Goal: Task Accomplishment & Management: Use online tool/utility

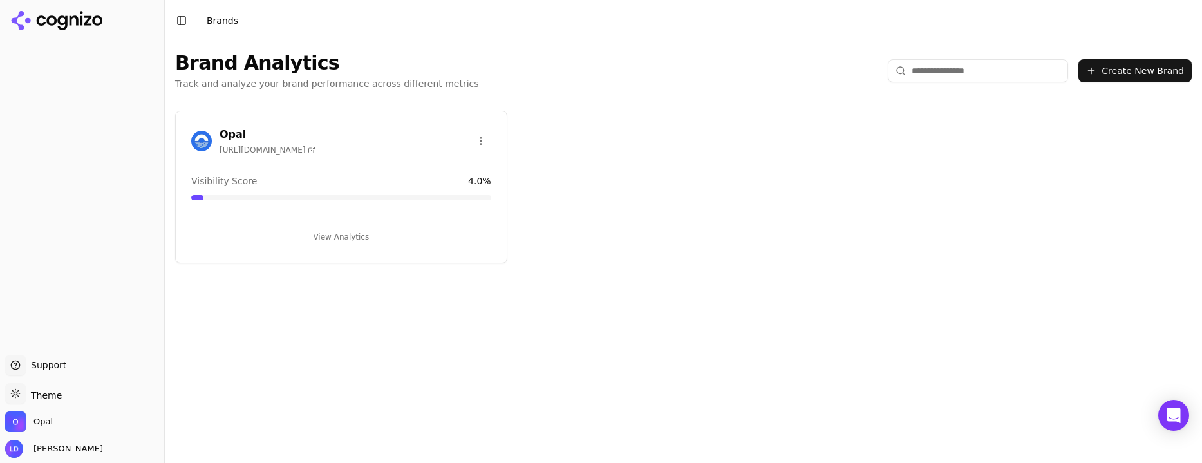
click at [357, 235] on button "View Analytics" at bounding box center [341, 237] width 300 height 21
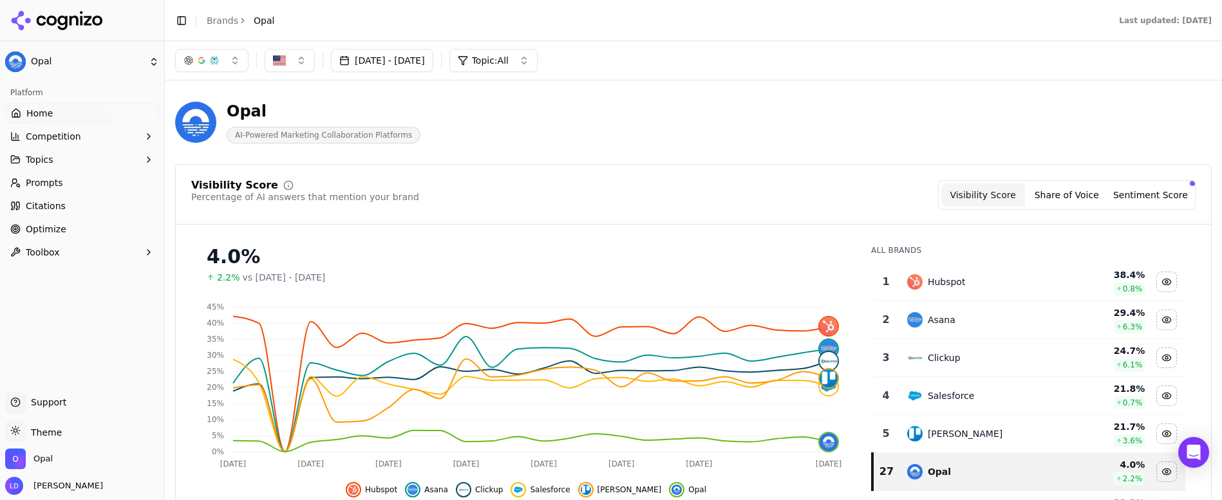
click at [84, 319] on div "Platform Home Competition Topics Prompts Citations Optimize Toolbox" at bounding box center [82, 232] width 164 height 310
click at [45, 228] on span "Optimize" at bounding box center [46, 229] width 41 height 13
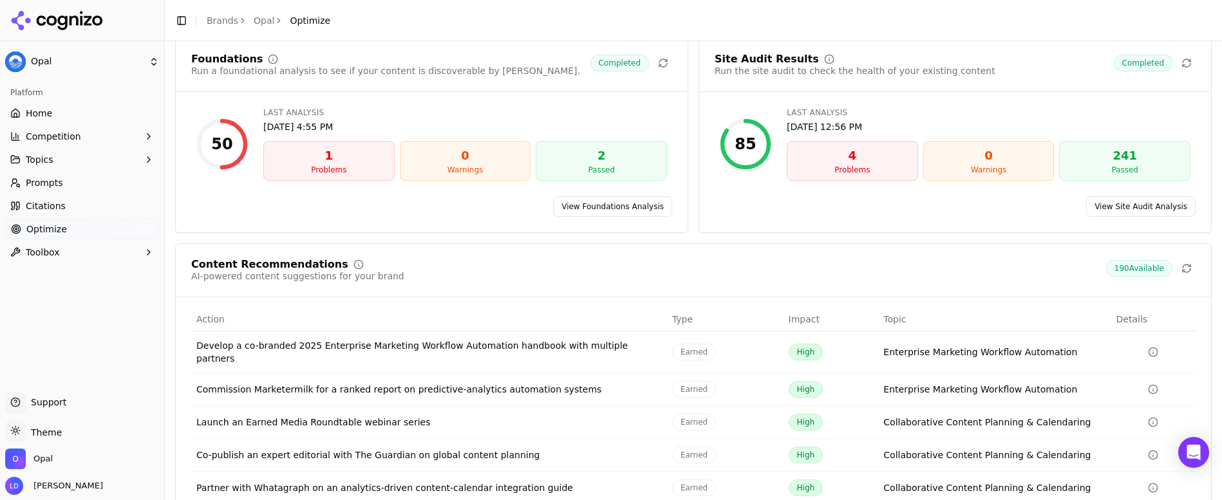
scroll to position [106, 0]
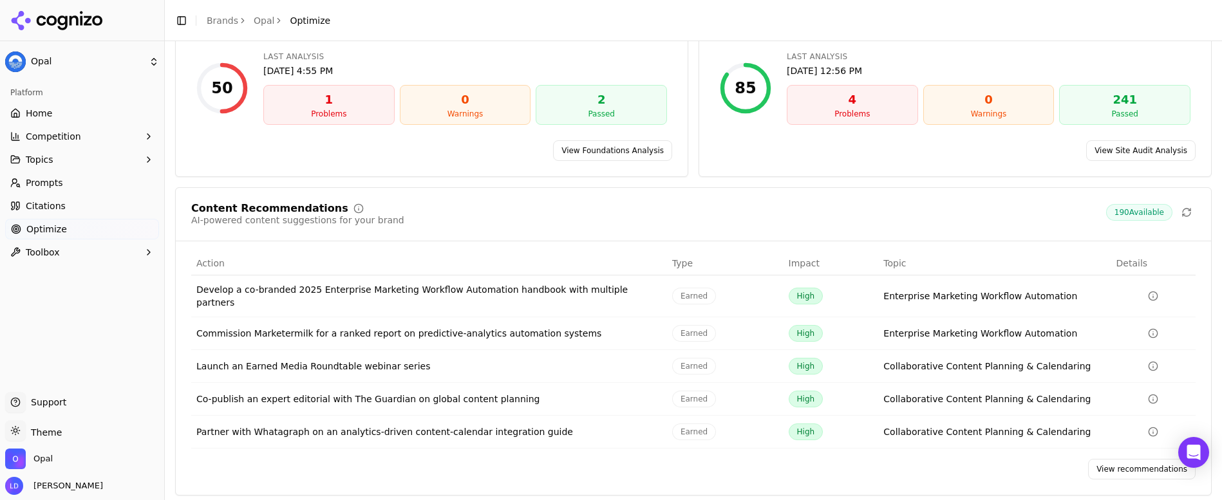
click at [1115, 462] on link "View recommendations" at bounding box center [1142, 469] width 108 height 21
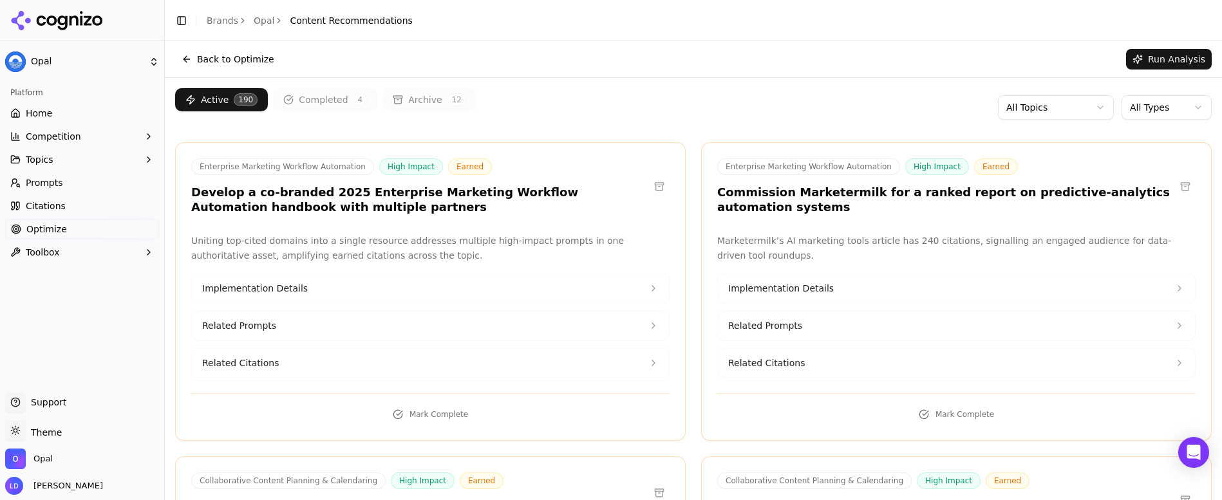
click at [1143, 105] on html "Opal Platform Home Competition Topics Prompts Citations Optimize Toolbox Suppor…" at bounding box center [611, 250] width 1222 height 500
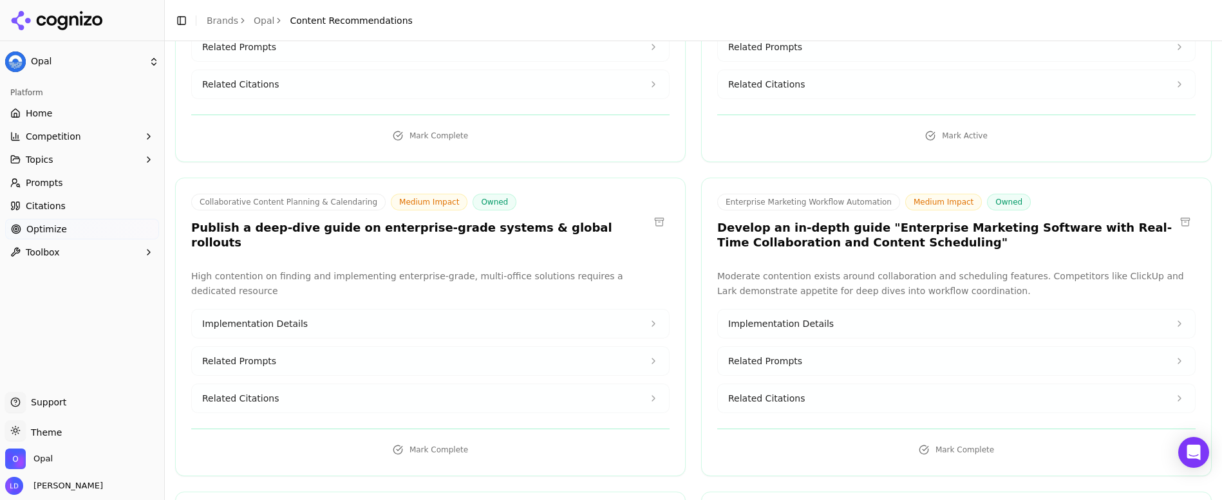
scroll to position [1625, 0]
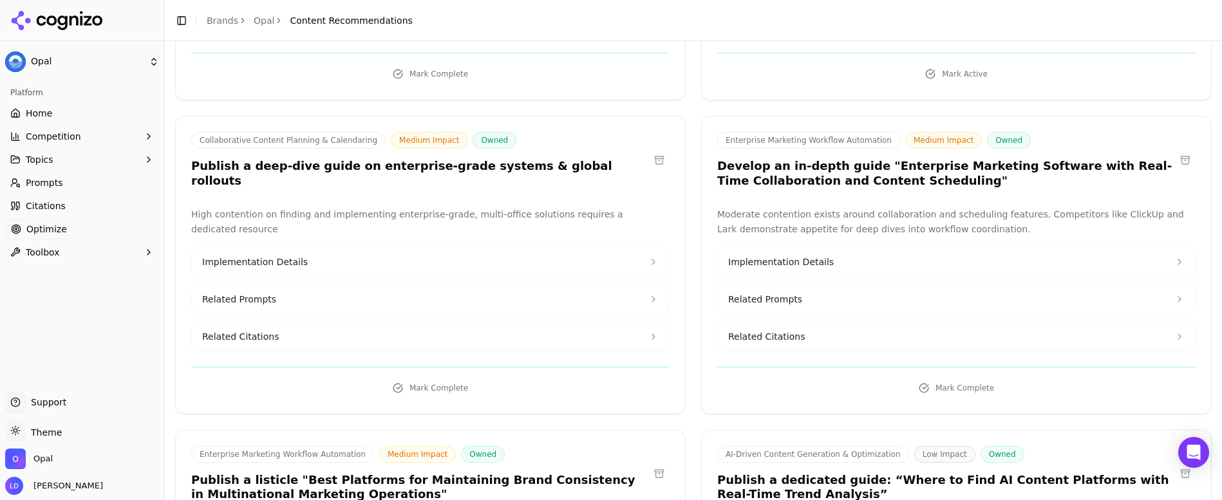
click at [783, 330] on span "Related Citations" at bounding box center [766, 336] width 77 height 13
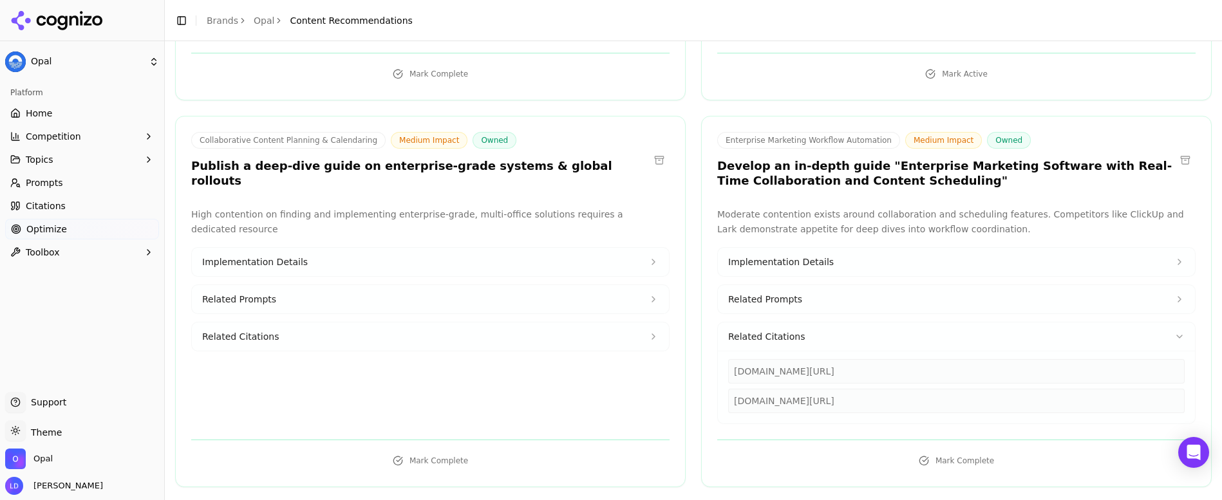
click at [783, 293] on span "Related Prompts" at bounding box center [765, 299] width 74 height 13
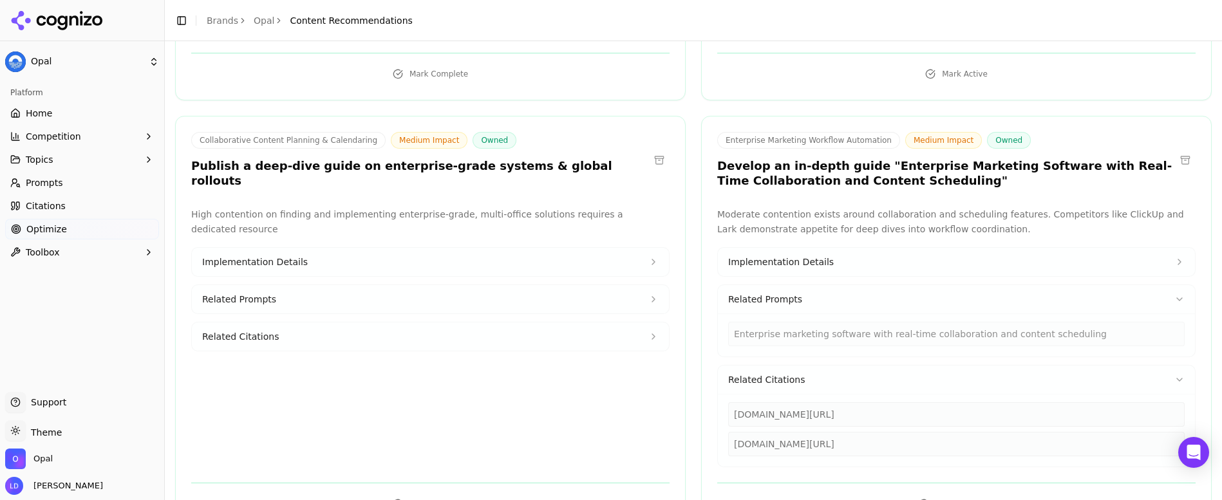
click at [800, 256] on span "Implementation Details" at bounding box center [781, 262] width 106 height 13
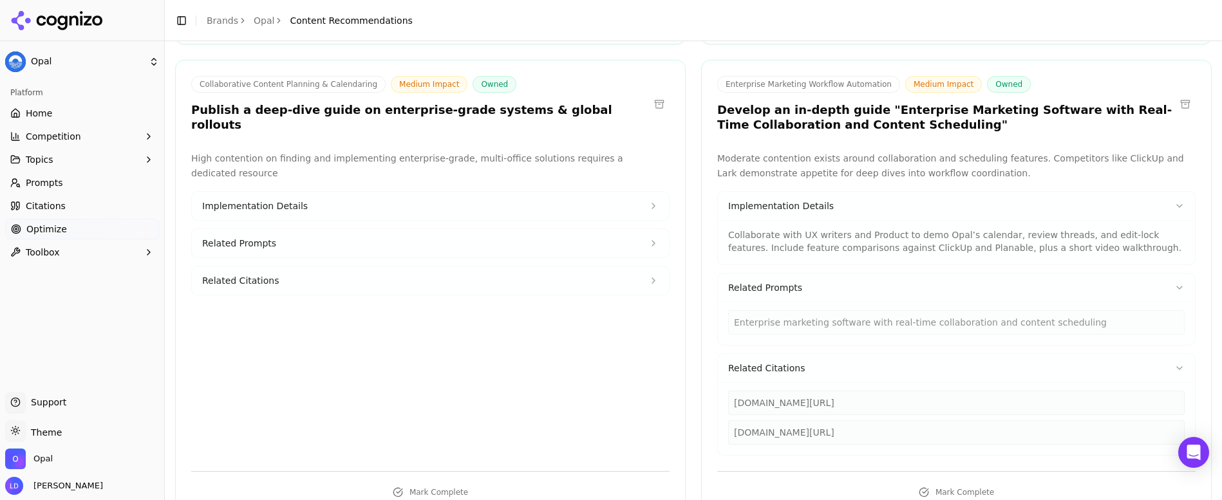
scroll to position [1699, 0]
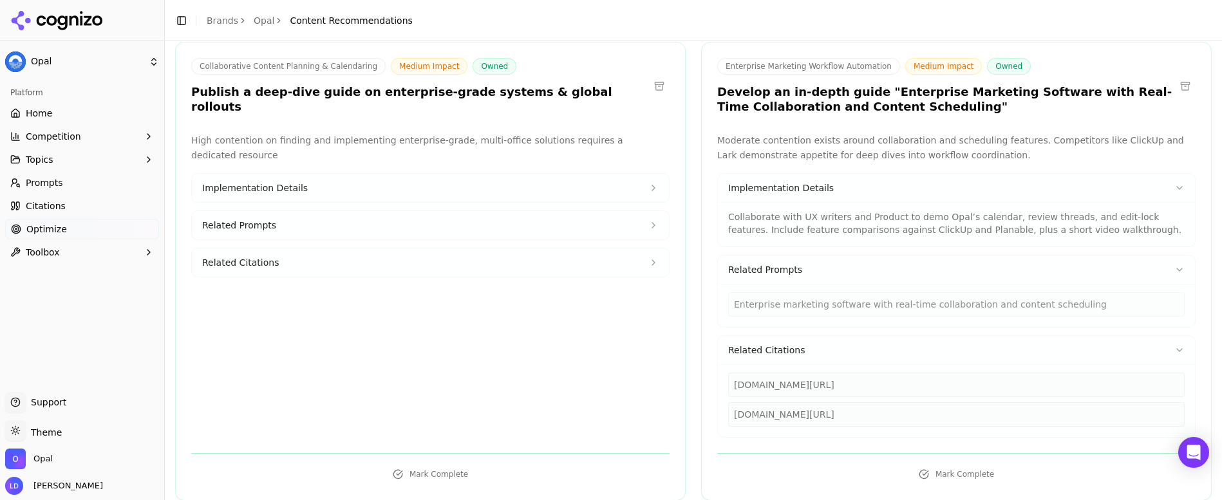
click at [953, 406] on div "[DOMAIN_NAME][URL]" at bounding box center [956, 414] width 456 height 24
click at [953, 405] on div "[DOMAIN_NAME][URL]" at bounding box center [956, 414] width 456 height 24
click at [968, 151] on div "Moderate contention exists around collaboration and scheduling features. Compet…" at bounding box center [956, 285] width 478 height 304
click at [986, 133] on p "Moderate contention exists around collaboration and scheduling features. Compet…" at bounding box center [956, 148] width 478 height 30
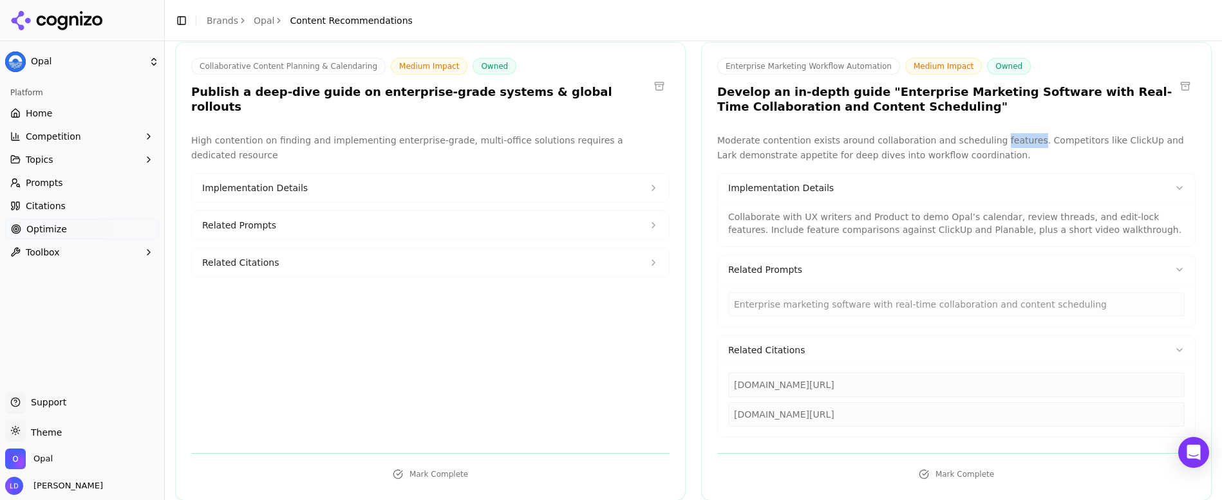
click at [986, 133] on p "Moderate contention exists around collaboration and scheduling features. Compet…" at bounding box center [956, 148] width 478 height 30
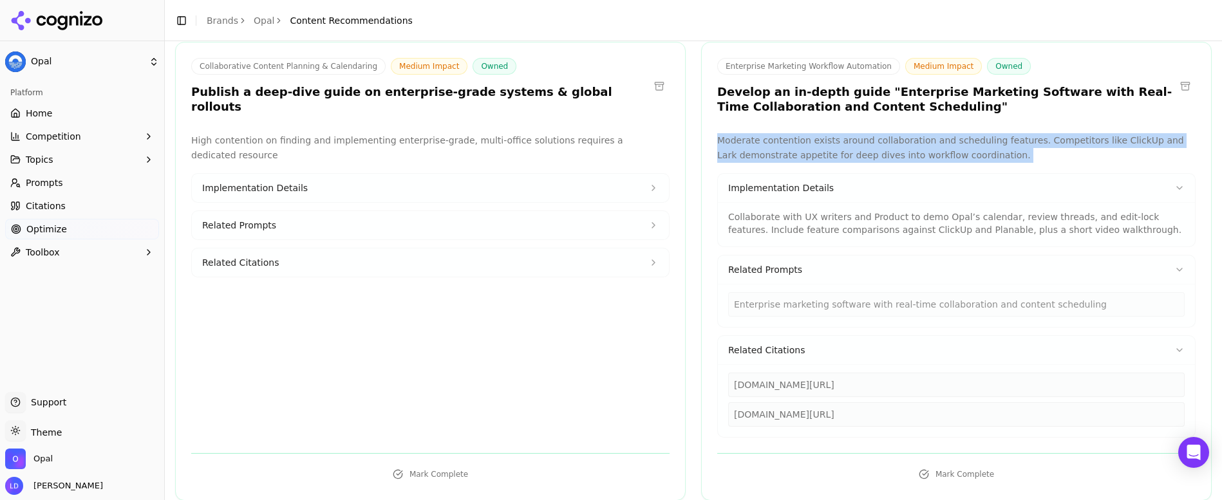
click at [986, 133] on p "Moderate contention exists around collaboration and scheduling features. Compet…" at bounding box center [956, 148] width 478 height 30
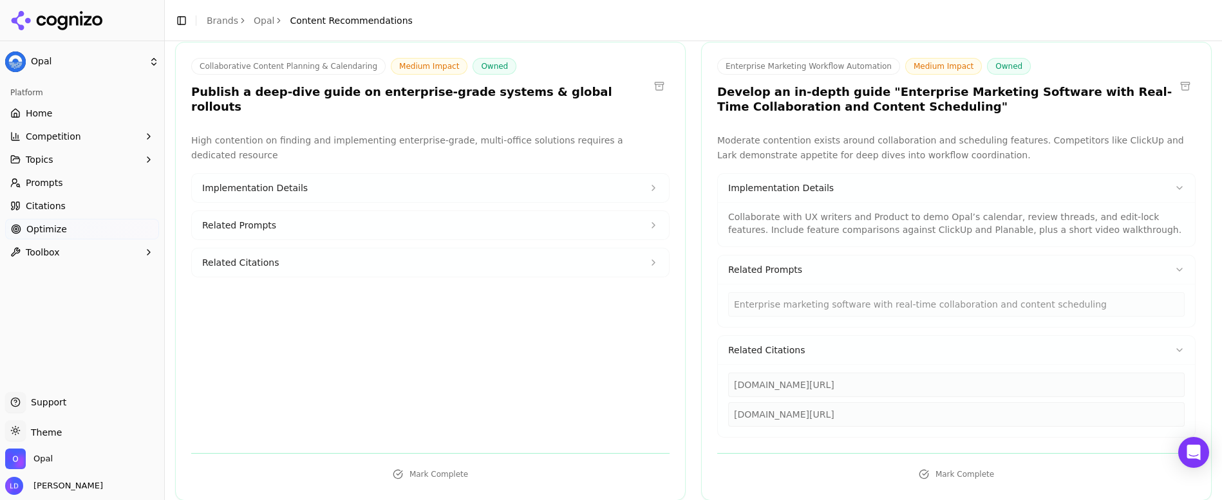
click at [989, 138] on p "Moderate contention exists around collaboration and scheduling features. Compet…" at bounding box center [956, 148] width 478 height 30
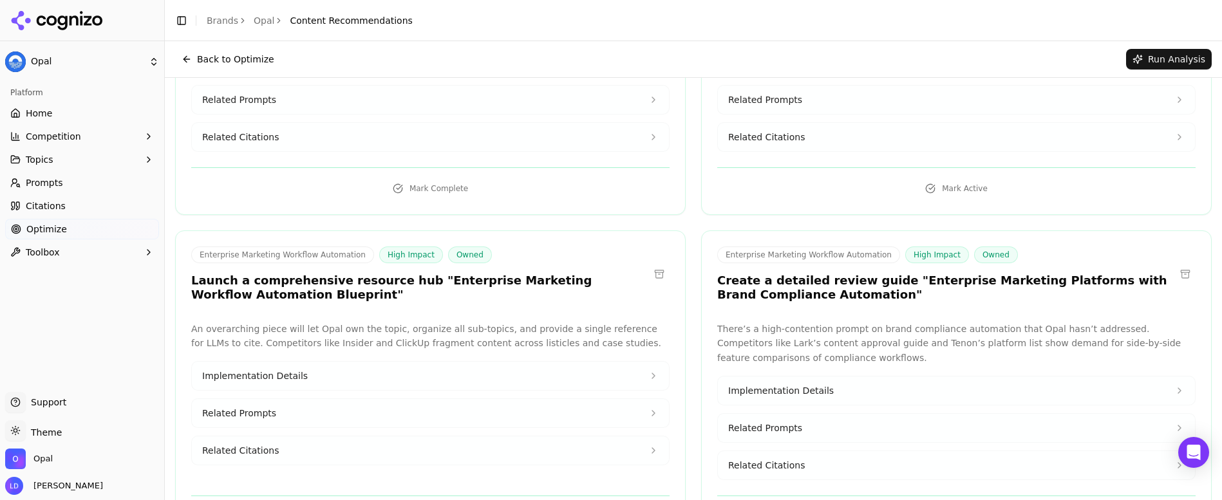
scroll to position [0, 0]
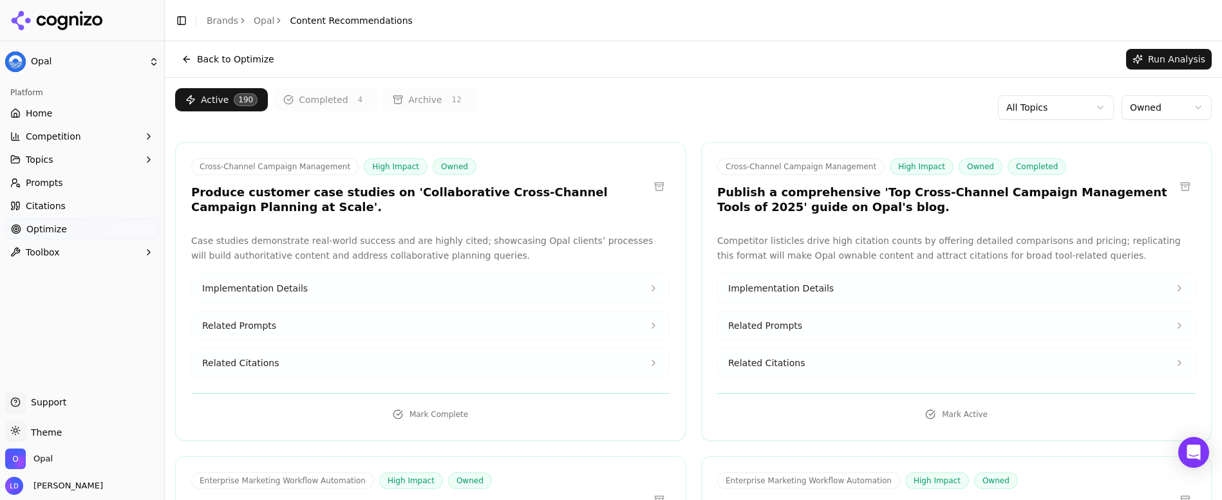
click at [335, 104] on button "Completed 4" at bounding box center [325, 99] width 104 height 23
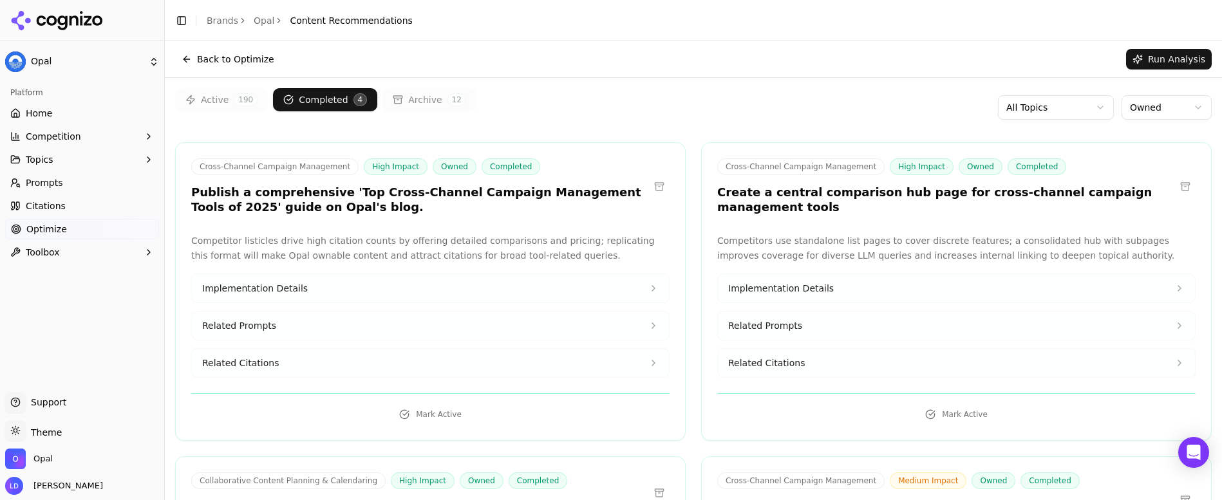
click at [225, 94] on button "Active 190" at bounding box center [221, 99] width 93 height 23
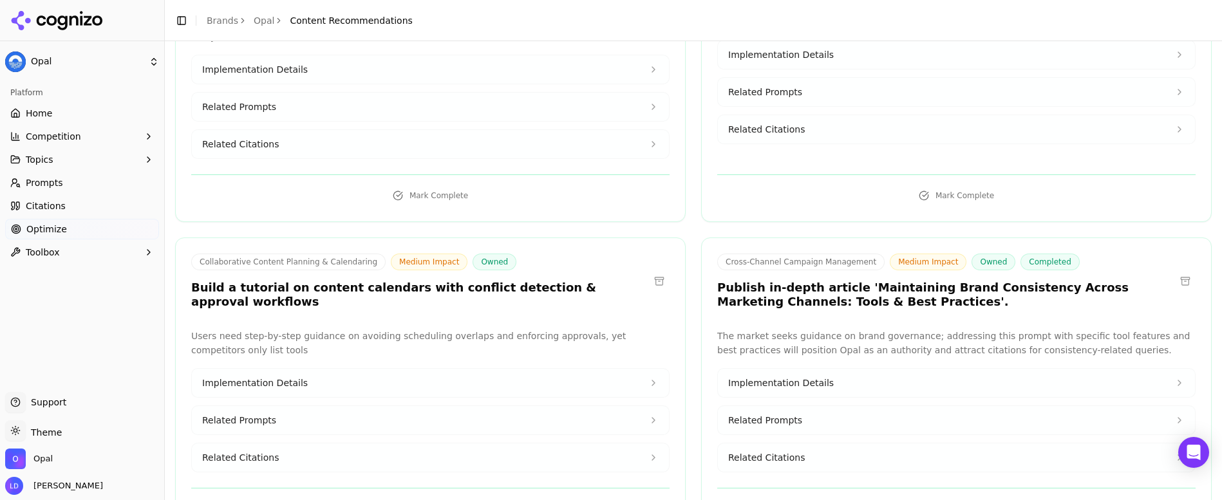
scroll to position [1220, 0]
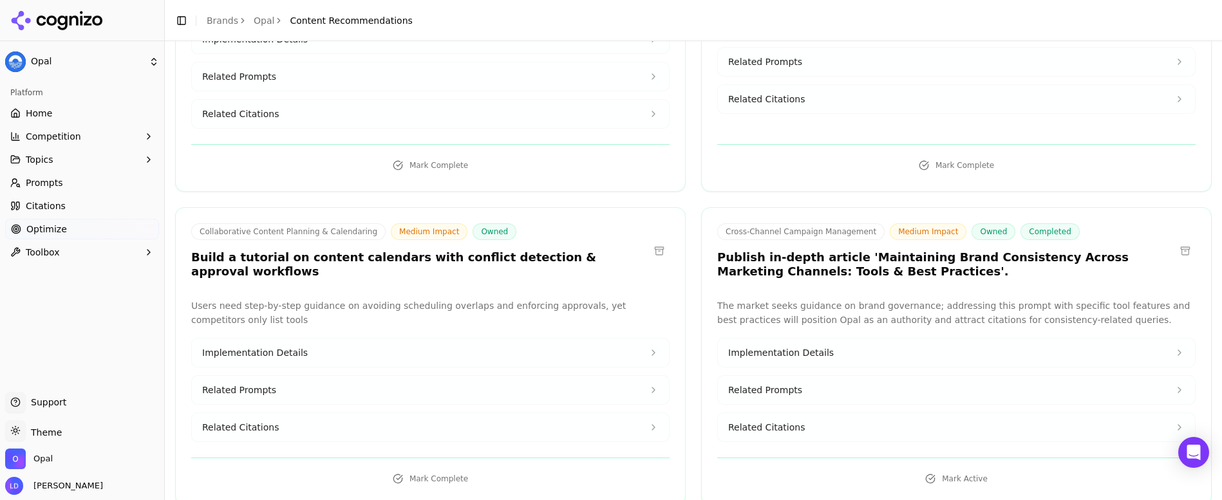
click at [975, 341] on button "Implementation Details" at bounding box center [956, 353] width 477 height 28
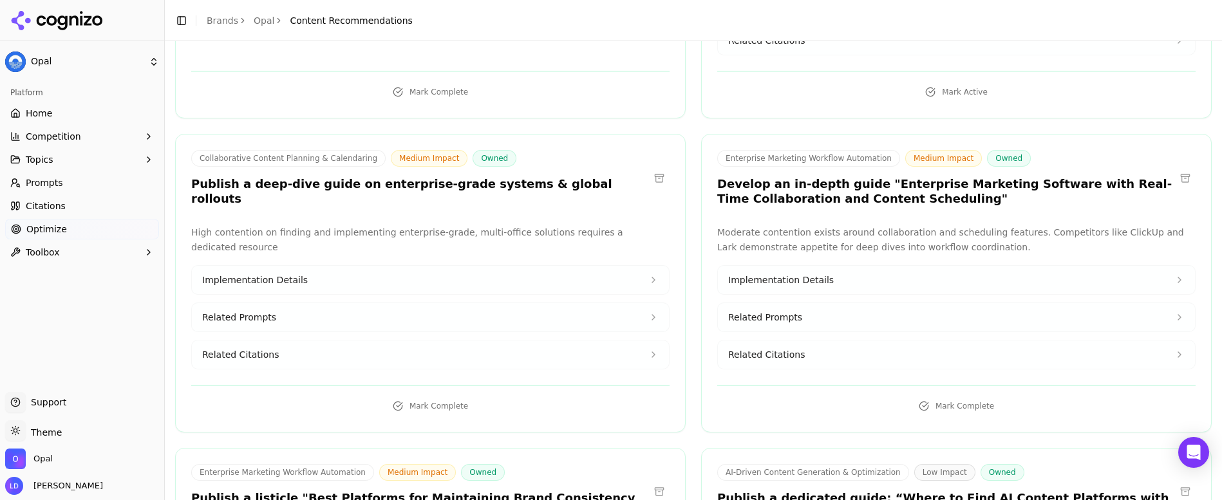
scroll to position [1674, 0]
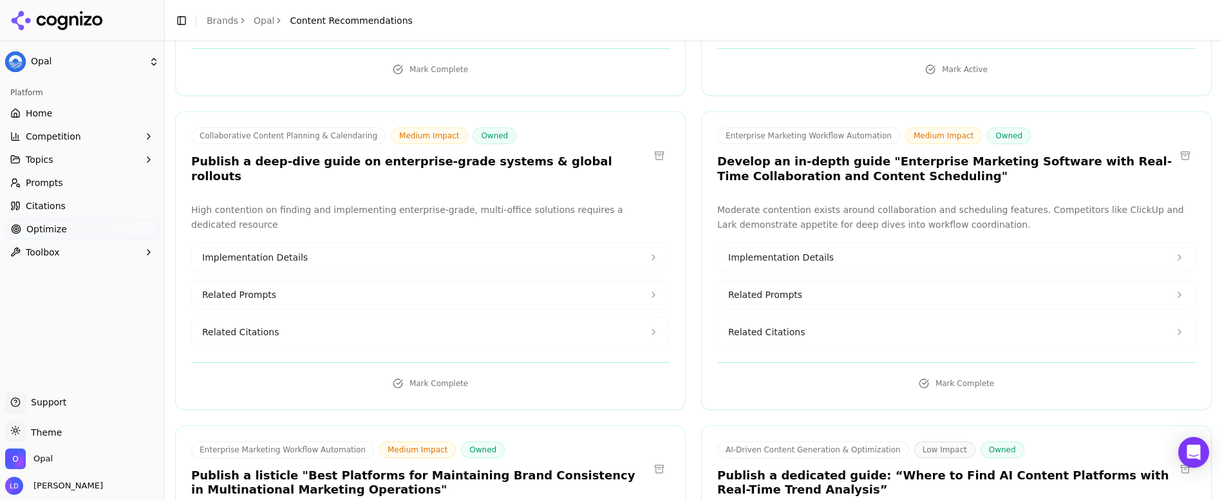
click at [857, 243] on button "Implementation Details" at bounding box center [956, 257] width 477 height 28
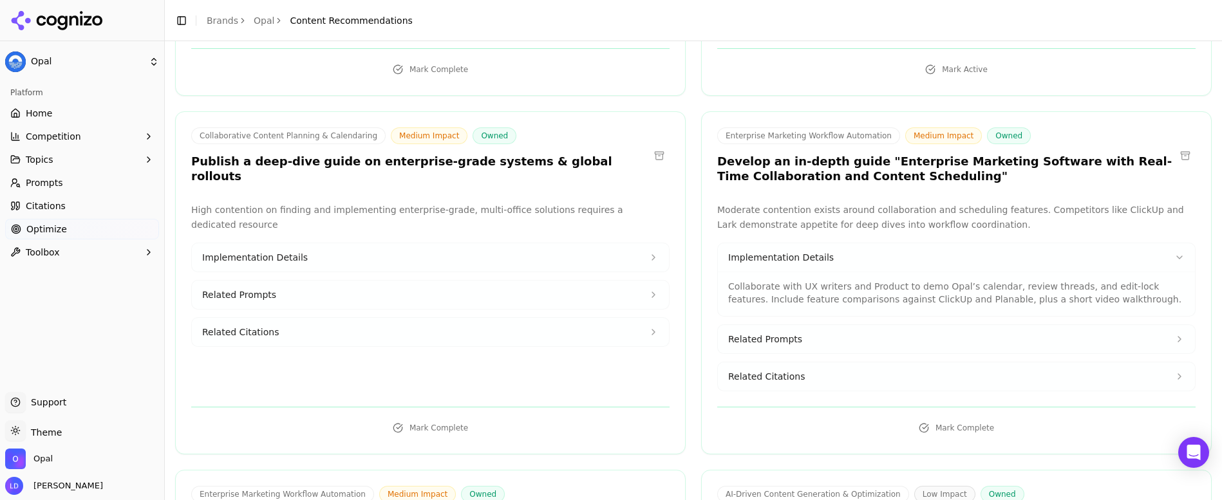
click at [828, 325] on button "Related Prompts" at bounding box center [956, 339] width 477 height 28
